Goal: Task Accomplishment & Management: Manage account settings

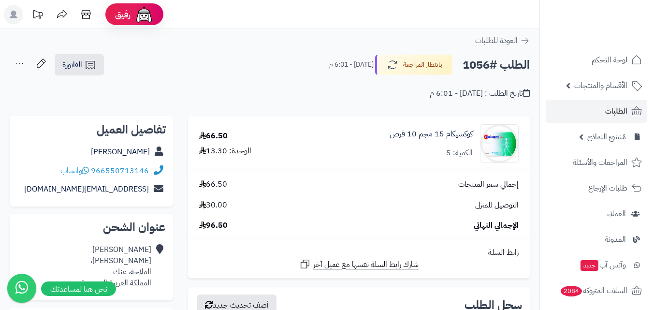
click at [628, 109] on link "الطلبات" at bounding box center [597, 111] width 102 height 23
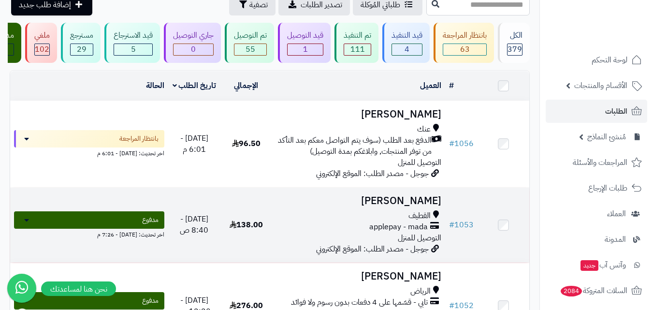
scroll to position [97, 0]
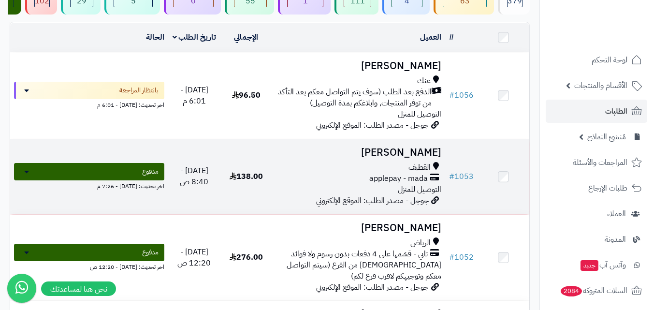
click at [408, 195] on span "التوصيل للمنزل" at bounding box center [420, 190] width 44 height 12
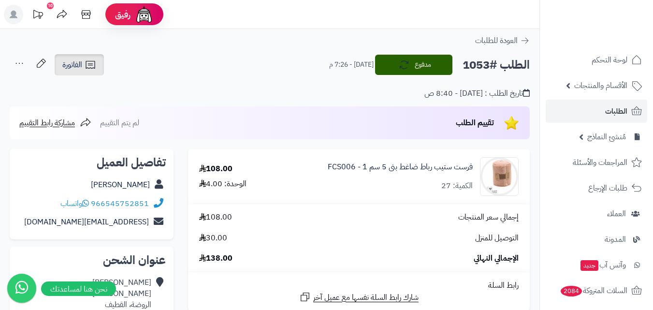
click at [83, 61] on link "الفاتورة" at bounding box center [79, 64] width 49 height 21
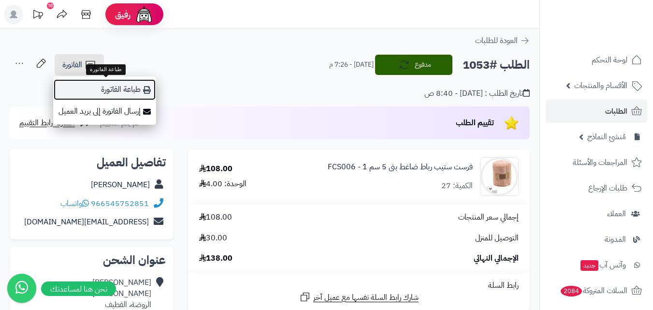
click at [133, 89] on link "طباعة الفاتورة" at bounding box center [104, 90] width 103 height 22
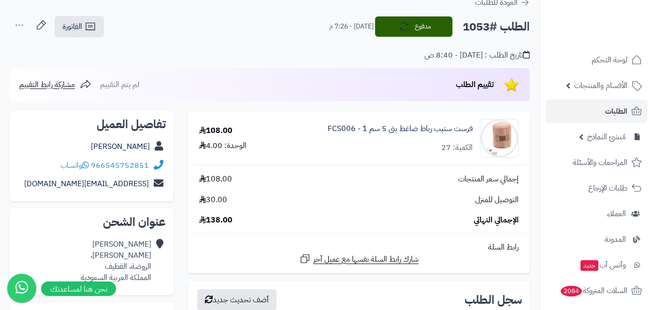
scroll to position [48, 0]
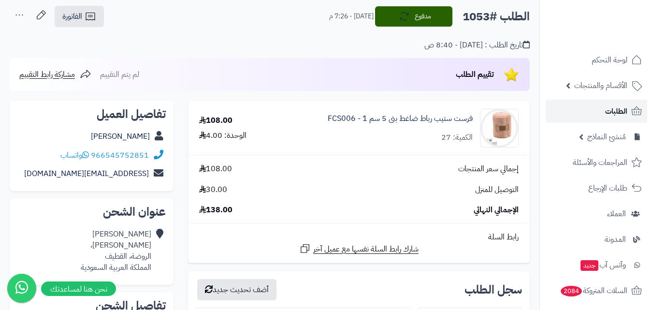
click at [626, 112] on span "الطلبات" at bounding box center [616, 111] width 22 height 14
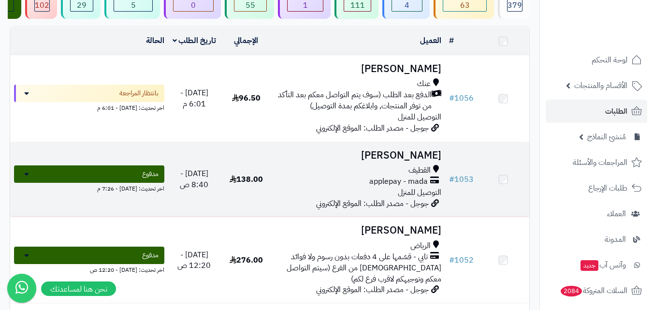
scroll to position [97, 0]
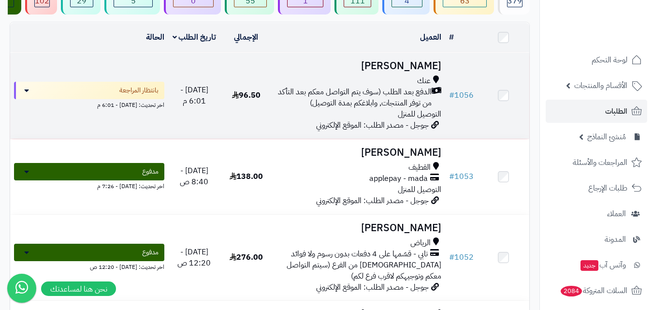
click at [408, 109] on span "الدفع بعد الطلب (سوف يتم التواصل معكم بعد التأكد من توفر المنتجات, وابلاغكم بمد…" at bounding box center [354, 98] width 156 height 22
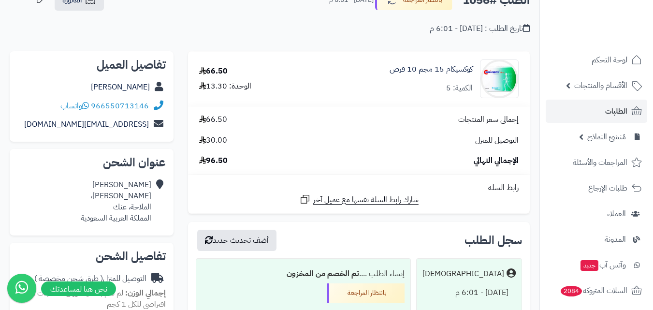
scroll to position [48, 0]
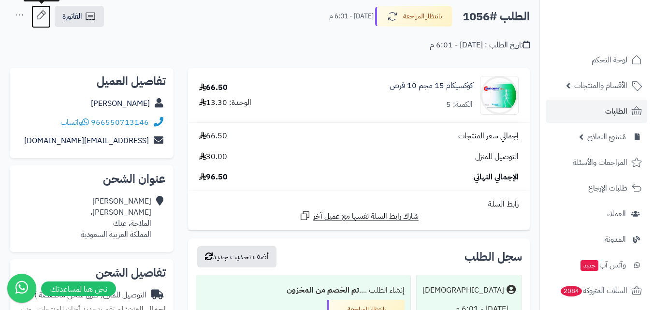
click at [46, 12] on icon at bounding box center [40, 14] width 19 height 19
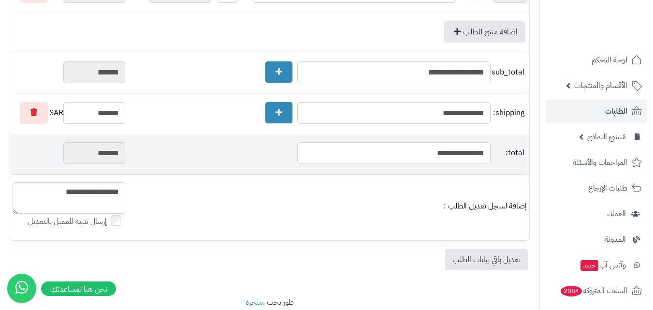
scroll to position [192, 0]
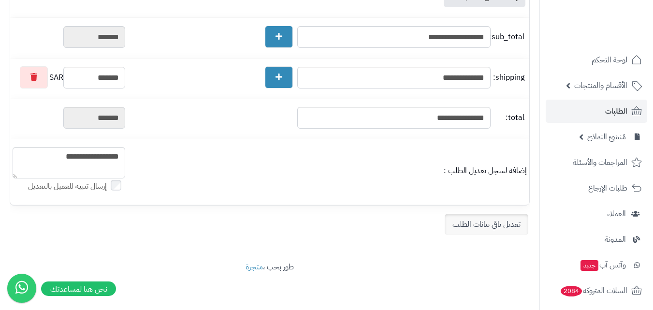
click at [484, 223] on link "تعديل باقي بيانات الطلب" at bounding box center [487, 224] width 84 height 21
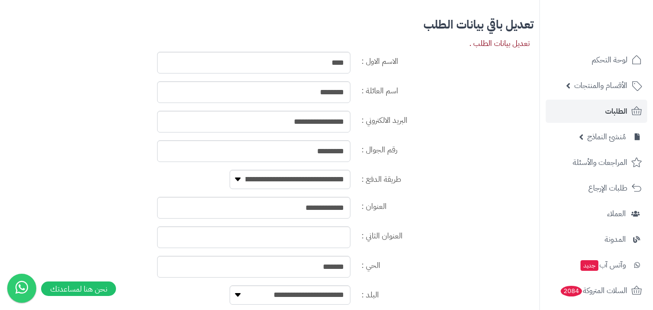
scroll to position [407, 0]
click at [310, 183] on select "**********" at bounding box center [290, 178] width 121 height 19
select select "**********"
click at [230, 169] on select "**********" at bounding box center [290, 178] width 121 height 19
click at [100, 192] on div "**********" at bounding box center [270, 182] width 528 height 27
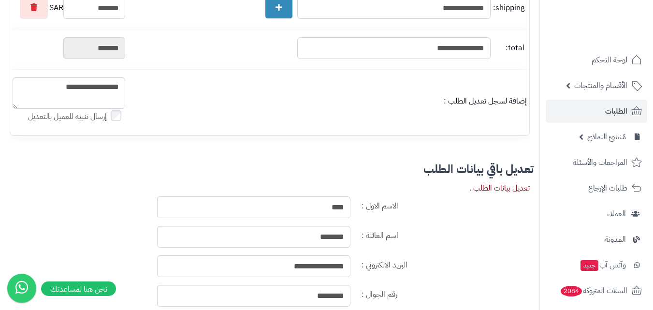
scroll to position [20, 0]
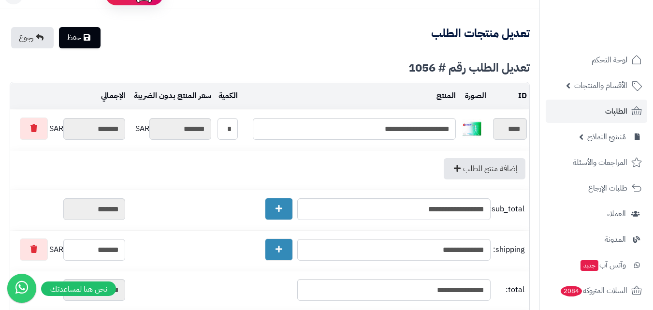
click at [94, 33] on link "حفظ" at bounding box center [80, 37] width 42 height 21
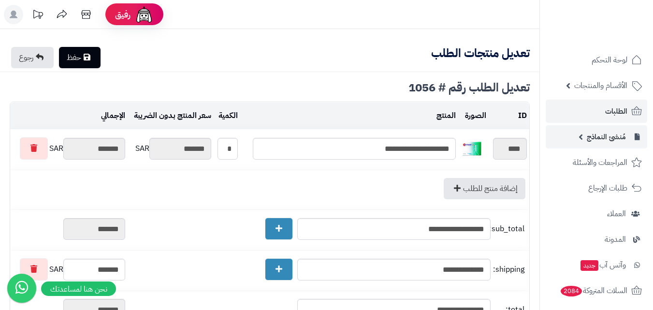
type textarea "**********"
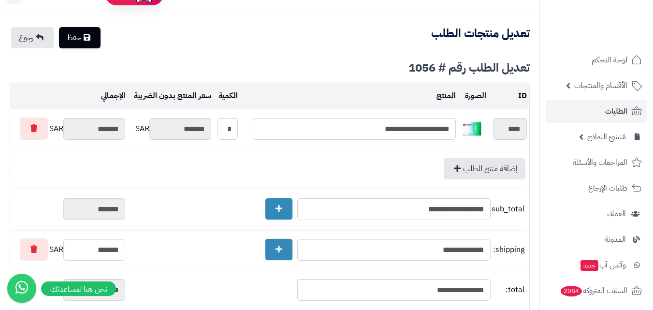
scroll to position [20, 0]
click at [628, 108] on link "الطلبات" at bounding box center [597, 111] width 102 height 23
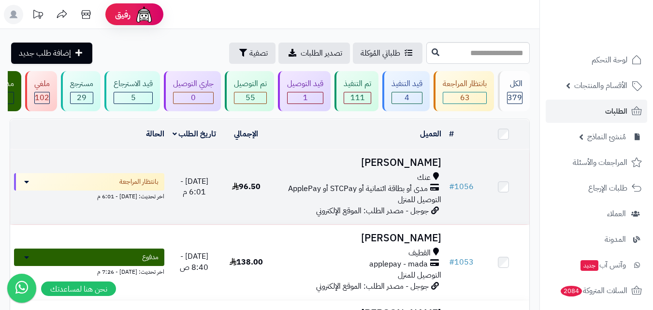
click at [281, 183] on div "عنك" at bounding box center [358, 177] width 165 height 11
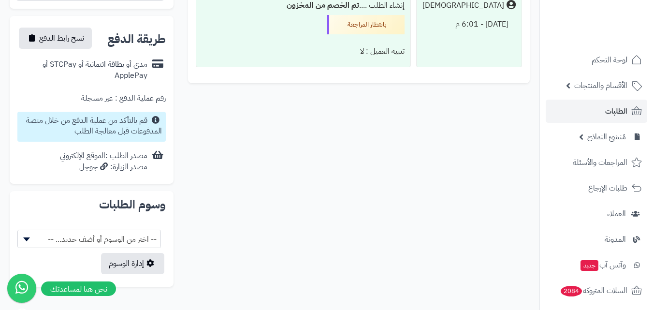
scroll to position [269, 0]
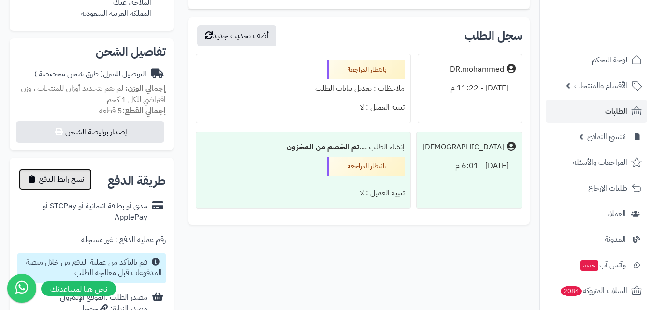
click at [75, 176] on span "نسخ رابط الدفع" at bounding box center [61, 180] width 45 height 12
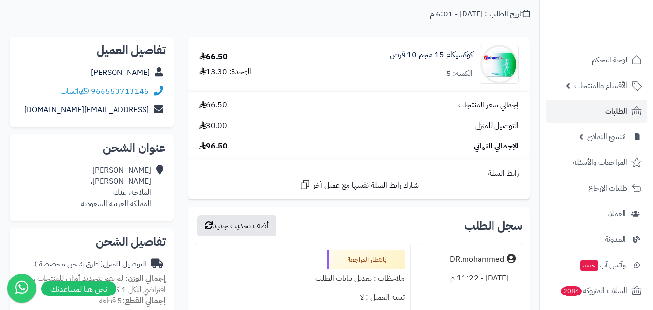
scroll to position [0, 0]
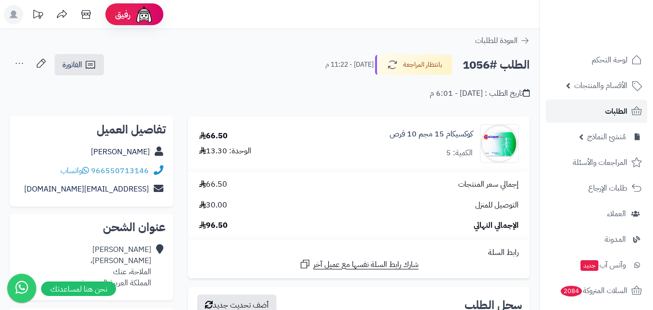
click at [607, 114] on span "الطلبات" at bounding box center [616, 111] width 22 height 14
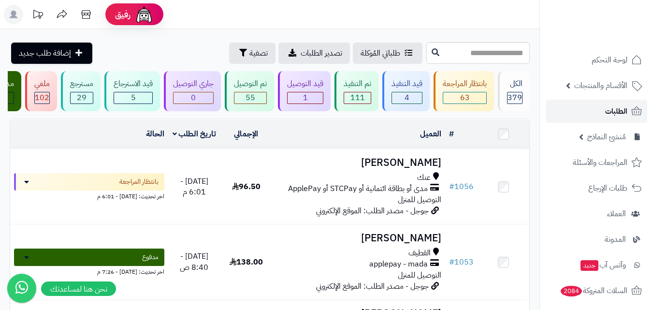
click at [628, 112] on link "الطلبات" at bounding box center [597, 111] width 102 height 23
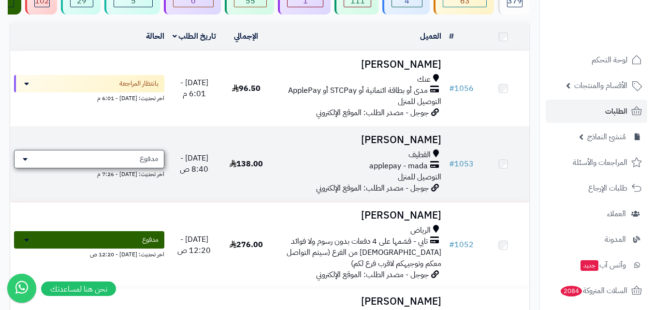
scroll to position [97, 0]
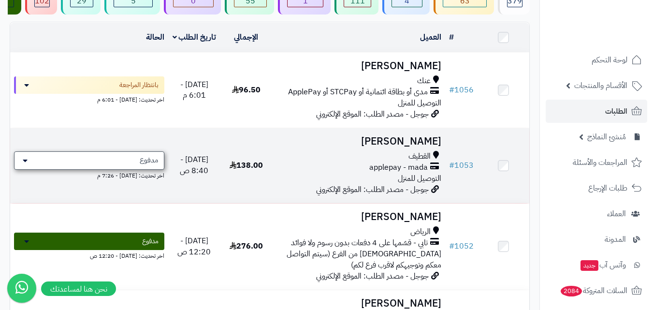
click at [22, 169] on div "مدفوع" at bounding box center [89, 160] width 150 height 18
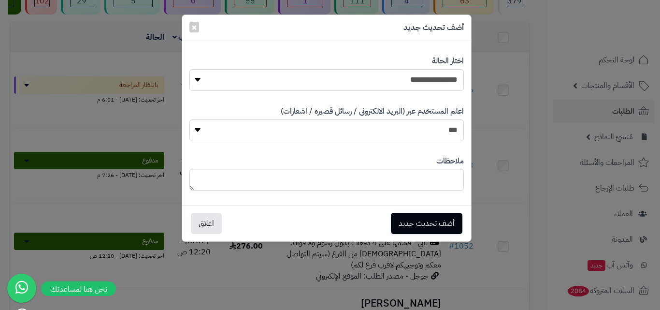
click at [188, 28] on div "أضف تحديث جديد ×" at bounding box center [326, 28] width 289 height 26
click at [196, 29] on span "×" at bounding box center [194, 26] width 6 height 15
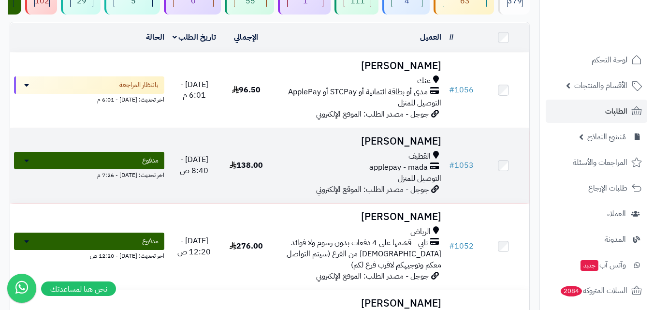
click at [362, 173] on div "applepay - mada" at bounding box center [358, 167] width 165 height 11
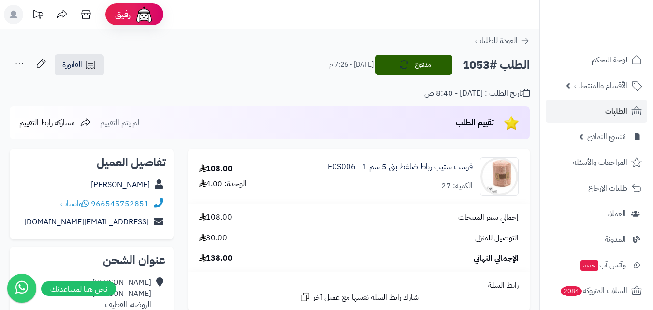
scroll to position [387, 0]
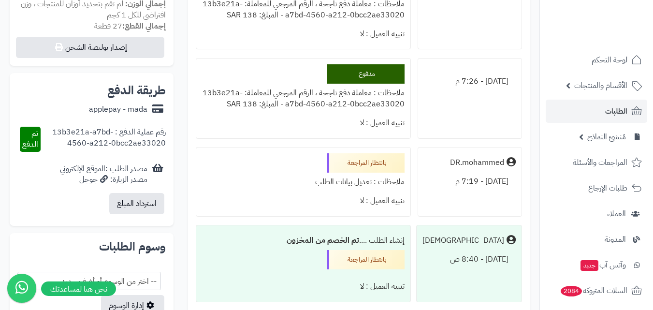
click at [125, 143] on div "رقم عملية الدفع : 13b3e21a-a7bd-4560-a212-0bcc2ae33020" at bounding box center [103, 139] width 125 height 25
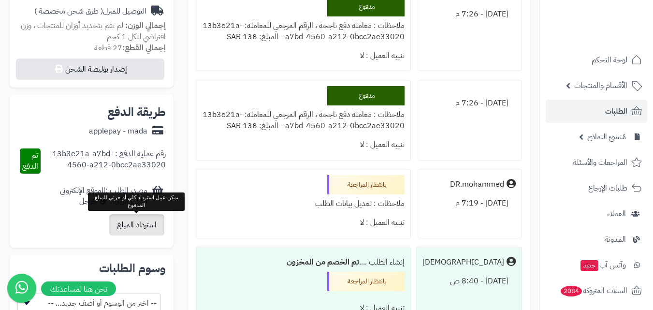
scroll to position [0, 0]
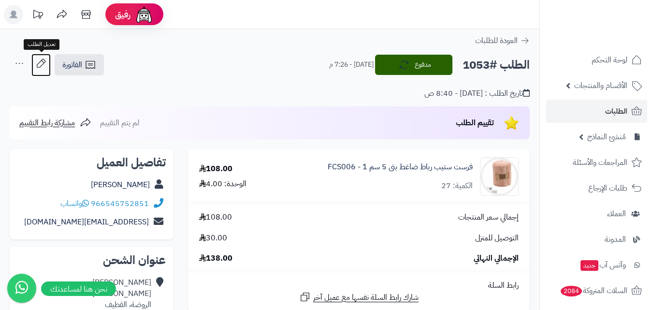
click at [46, 61] on icon at bounding box center [40, 63] width 19 height 19
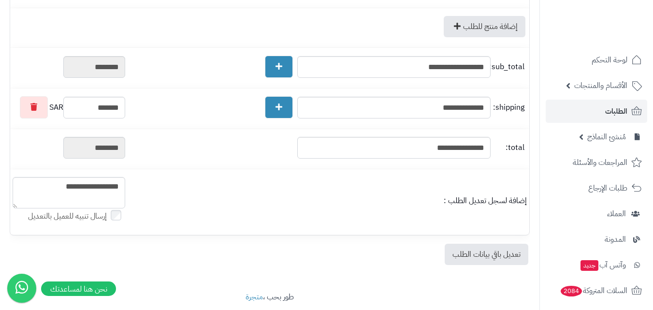
scroll to position [192, 0]
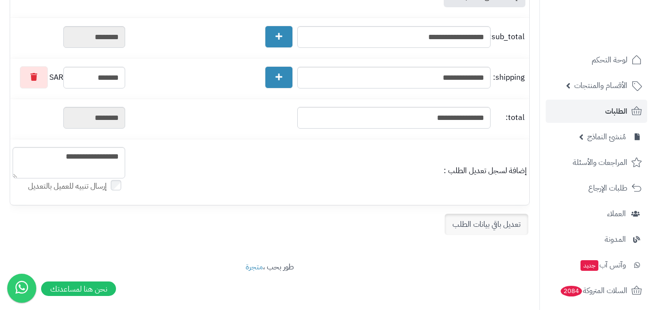
click at [487, 228] on link "تعديل باقي بيانات الطلب" at bounding box center [487, 224] width 84 height 21
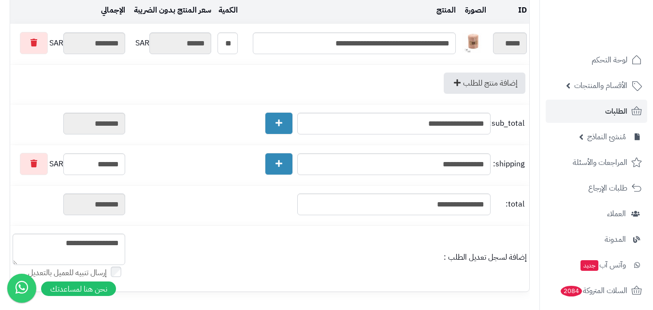
scroll to position [0, 0]
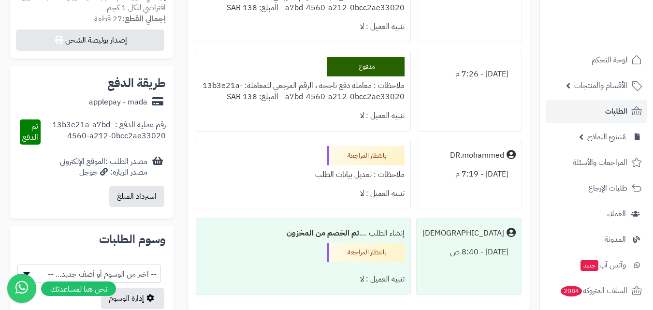
scroll to position [191, 0]
